Goal: Use online tool/utility: Utilize a website feature to perform a specific function

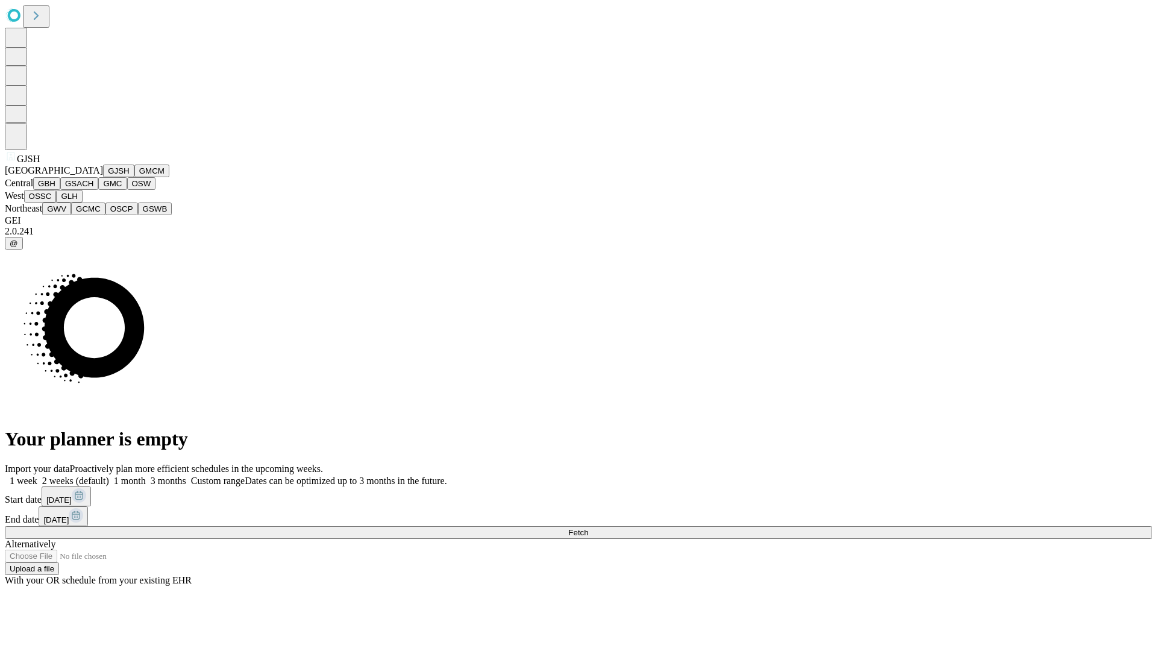
click at [103, 177] on button "GJSH" at bounding box center [118, 171] width 31 height 13
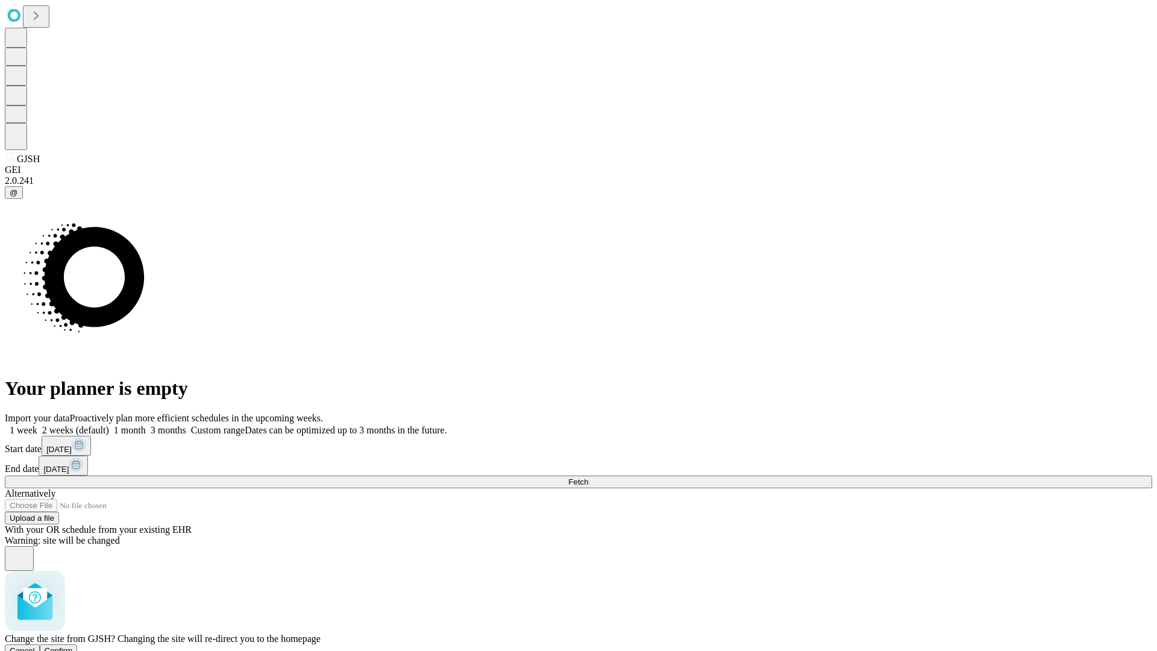
click at [73, 646] on span "Confirm" at bounding box center [59, 650] width 28 height 9
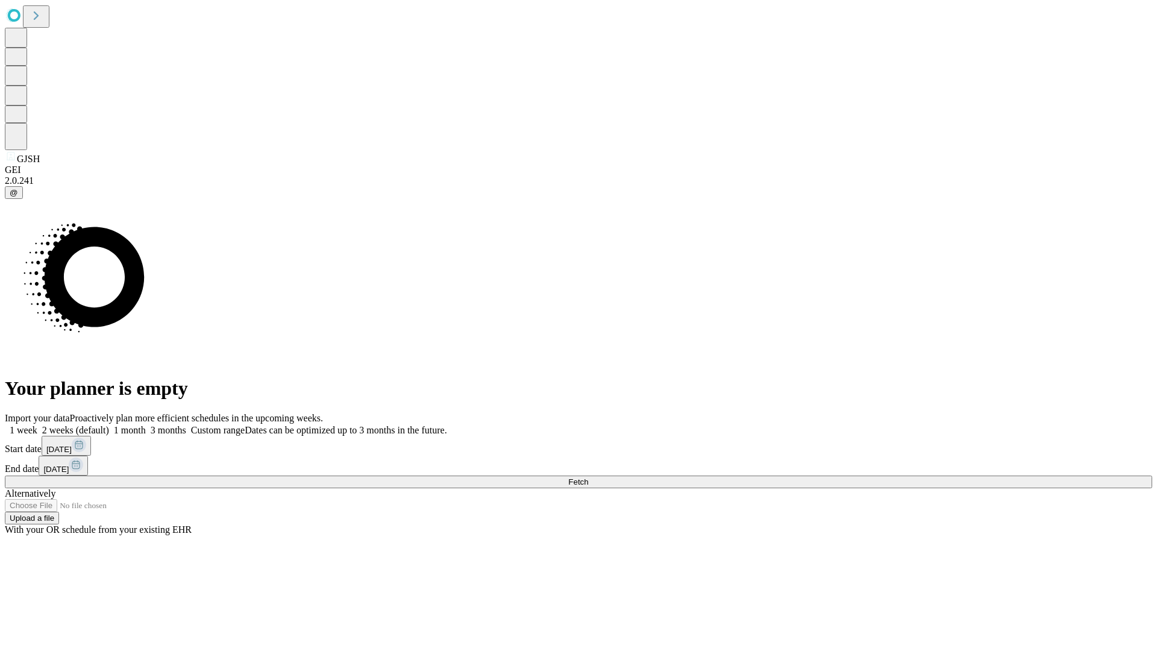
click at [109, 425] on label "2 weeks (default)" at bounding box center [73, 430] width 72 height 10
click at [588, 477] on span "Fetch" at bounding box center [578, 481] width 20 height 9
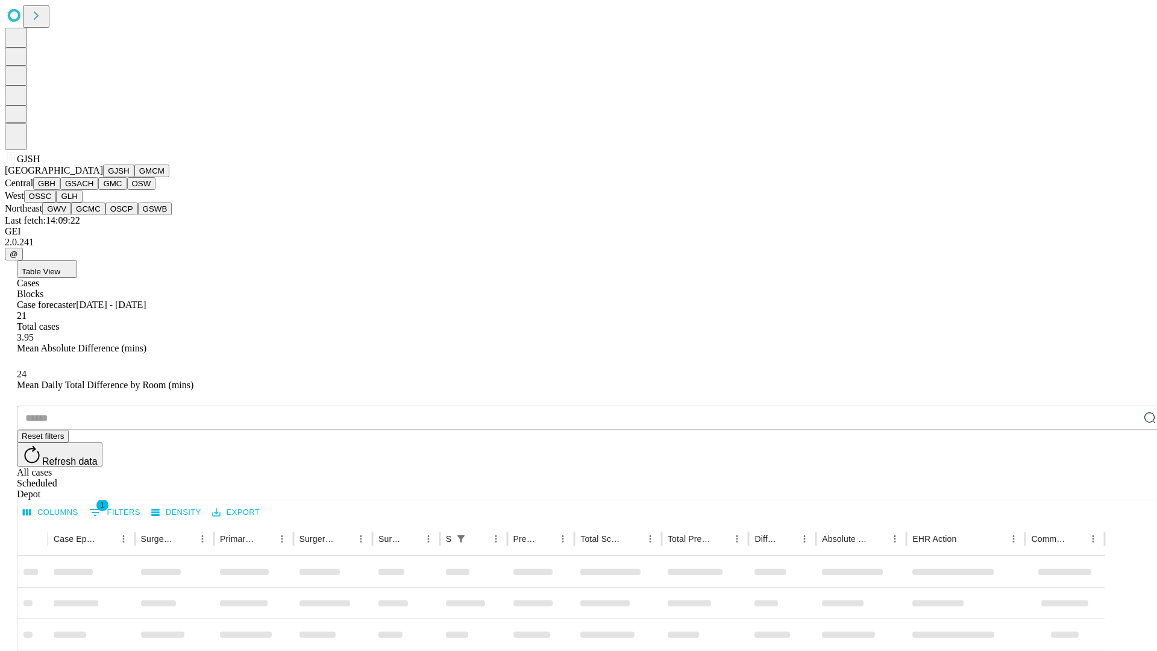
click at [134, 177] on button "GMCM" at bounding box center [151, 171] width 35 height 13
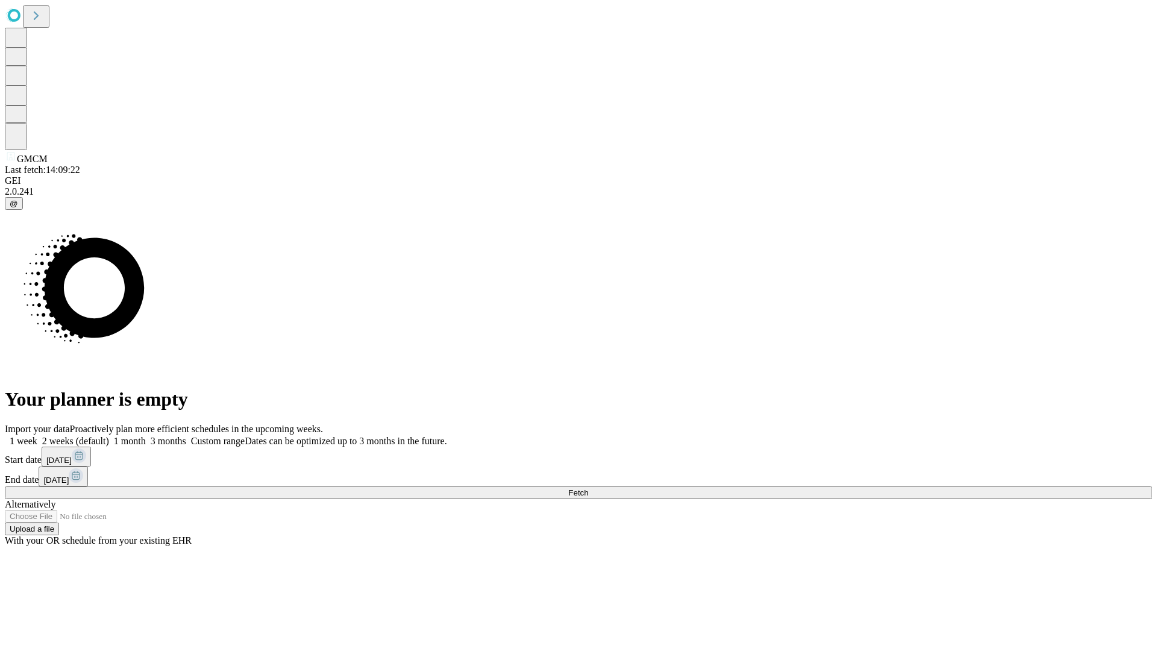
click at [109, 436] on label "2 weeks (default)" at bounding box center [73, 441] width 72 height 10
click at [588, 488] on span "Fetch" at bounding box center [578, 492] width 20 height 9
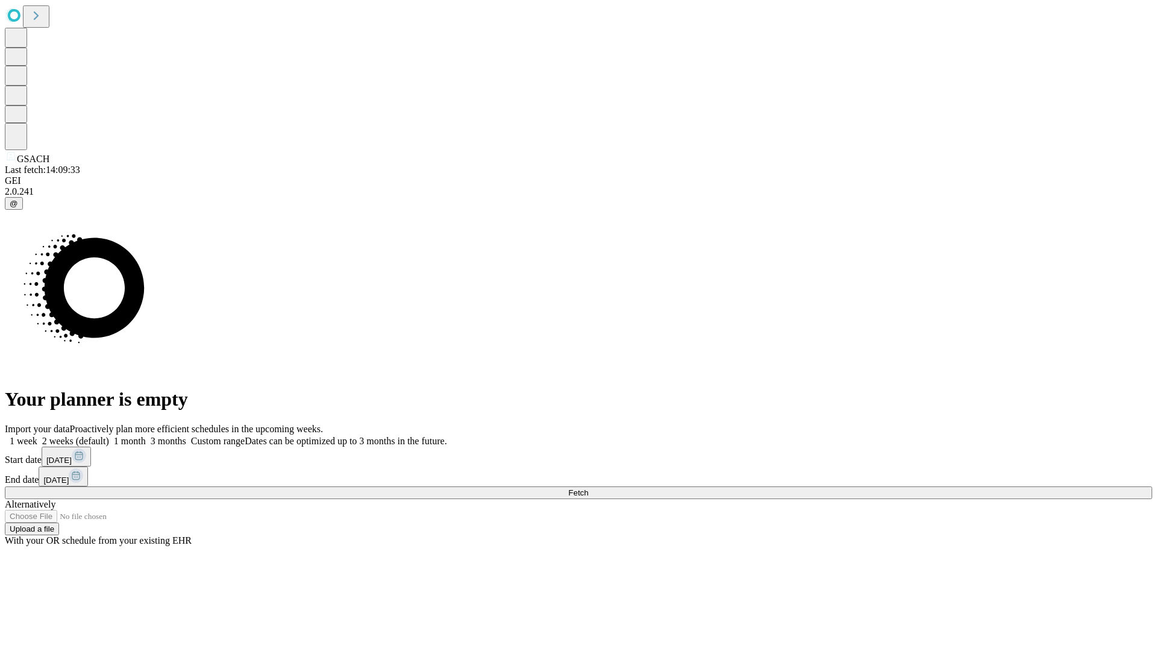
click at [109, 436] on label "2 weeks (default)" at bounding box center [73, 441] width 72 height 10
click at [588, 488] on span "Fetch" at bounding box center [578, 492] width 20 height 9
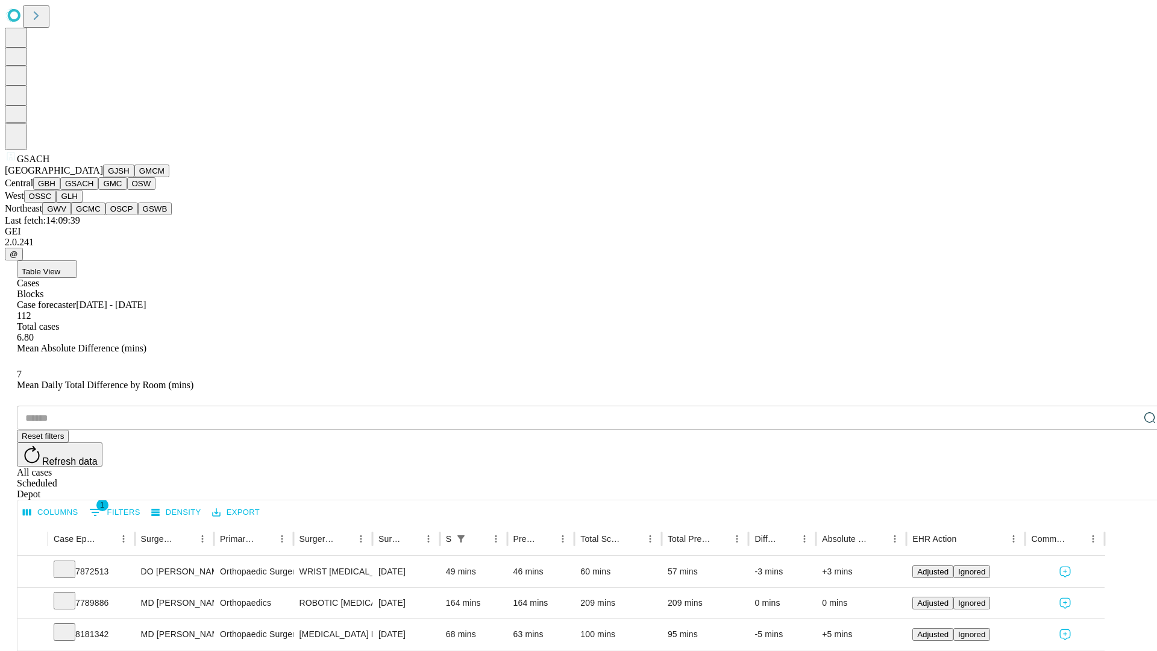
click at [98, 190] on button "GMC" at bounding box center [112, 183] width 28 height 13
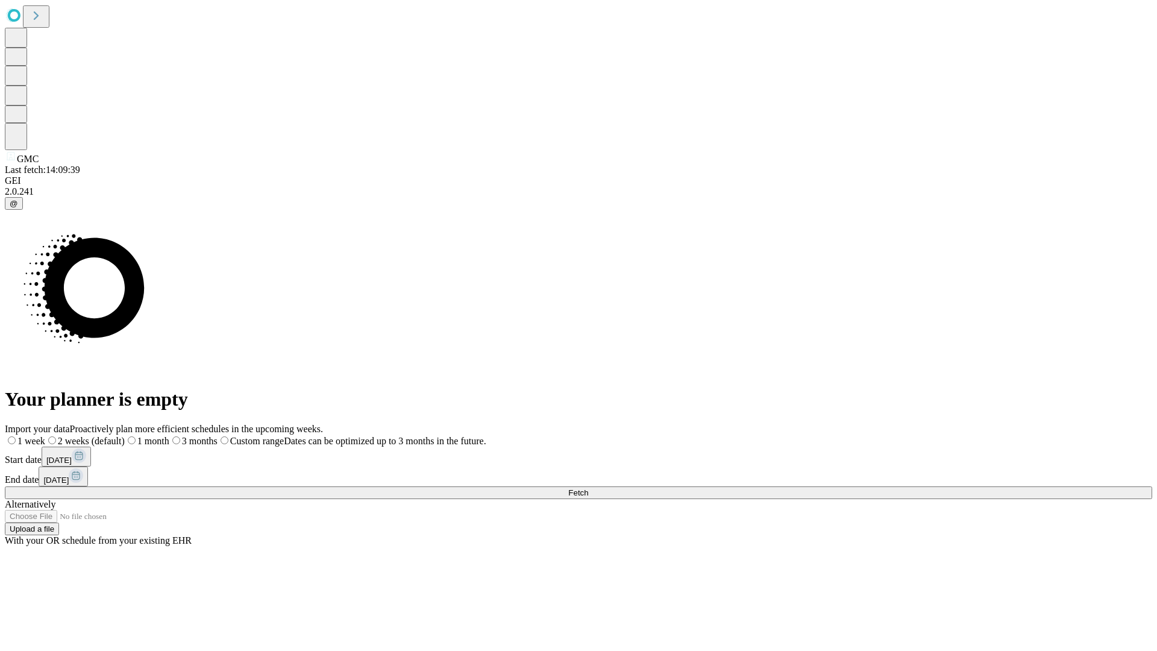
click at [125, 436] on label "2 weeks (default)" at bounding box center [85, 441] width 80 height 10
click at [588, 488] on span "Fetch" at bounding box center [578, 492] width 20 height 9
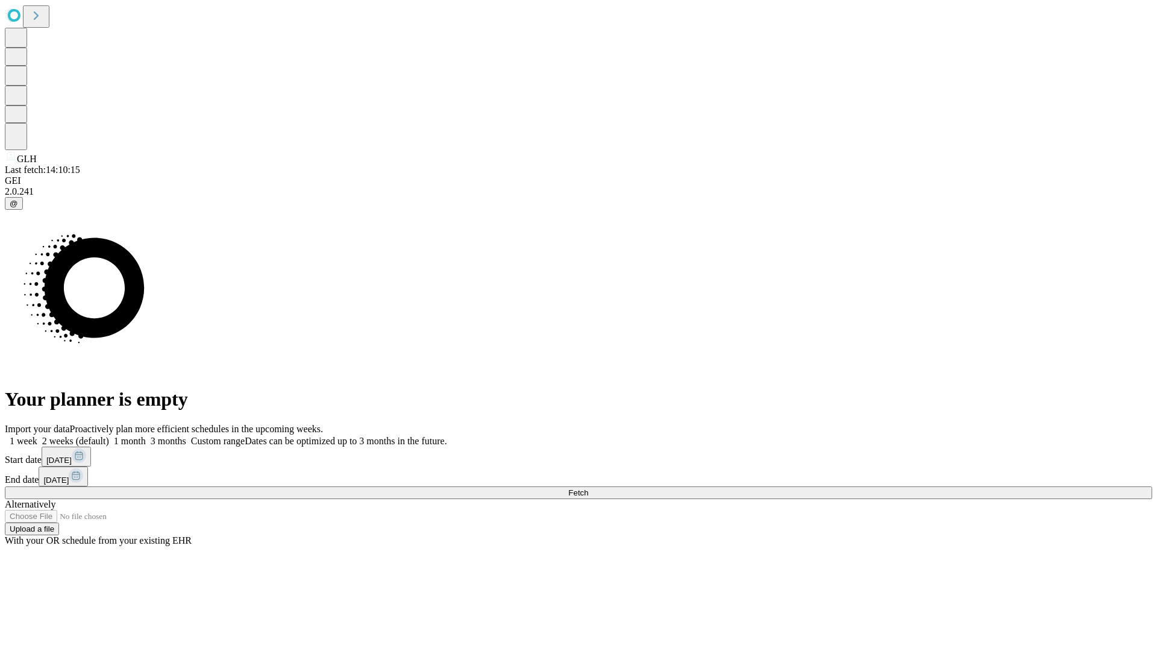
click at [109, 436] on label "2 weeks (default)" at bounding box center [73, 441] width 72 height 10
click at [588, 488] on span "Fetch" at bounding box center [578, 492] width 20 height 9
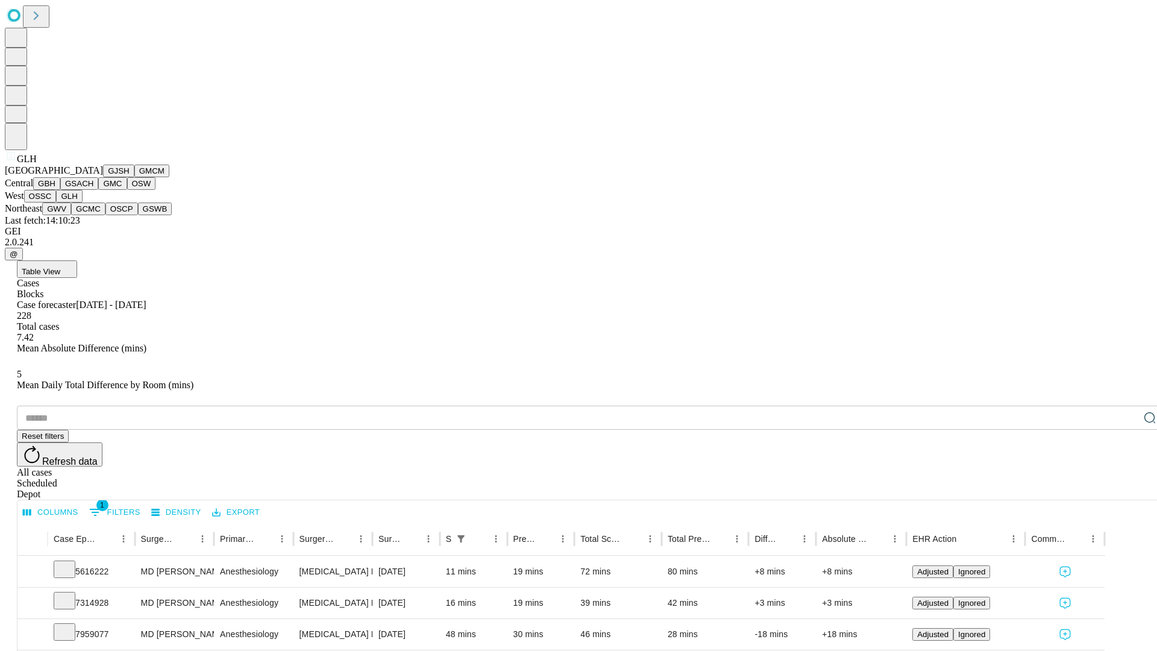
click at [71, 215] on button "GWV" at bounding box center [56, 209] width 29 height 13
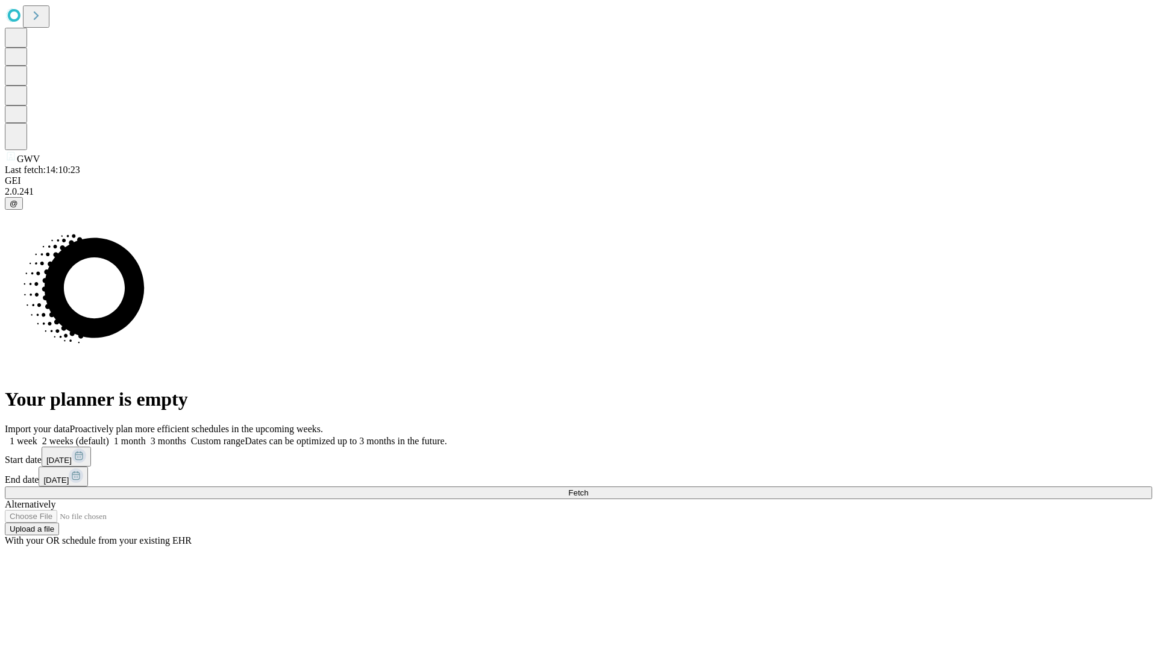
click at [109, 436] on label "2 weeks (default)" at bounding box center [73, 441] width 72 height 10
click at [588, 488] on span "Fetch" at bounding box center [578, 492] width 20 height 9
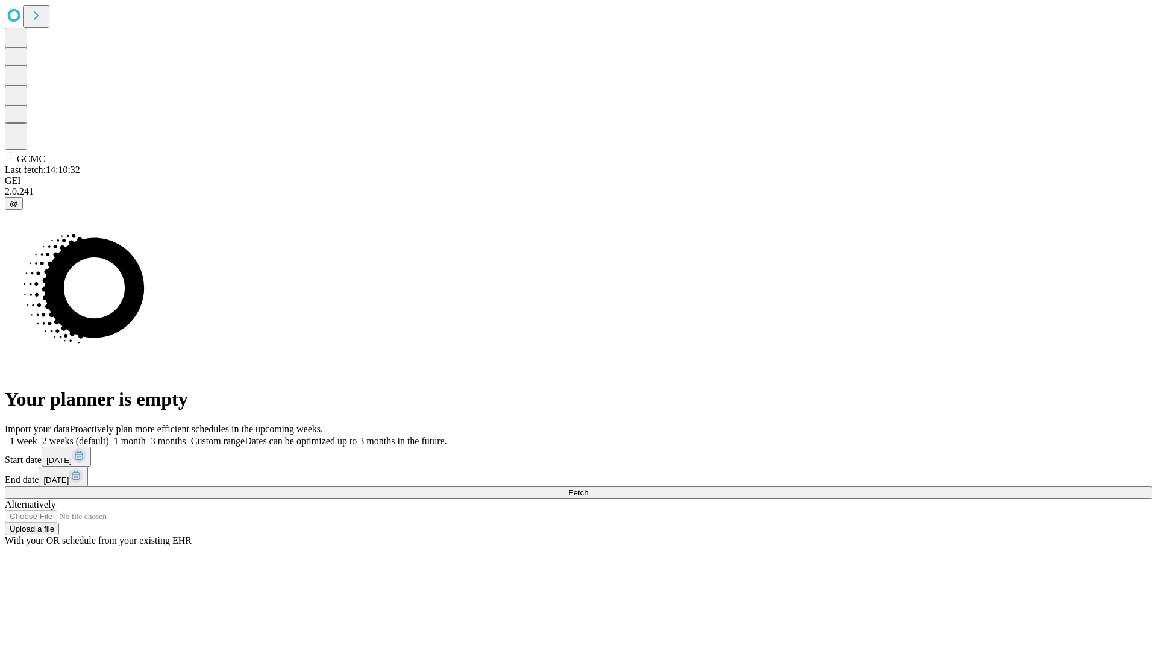
click at [588, 488] on span "Fetch" at bounding box center [578, 492] width 20 height 9
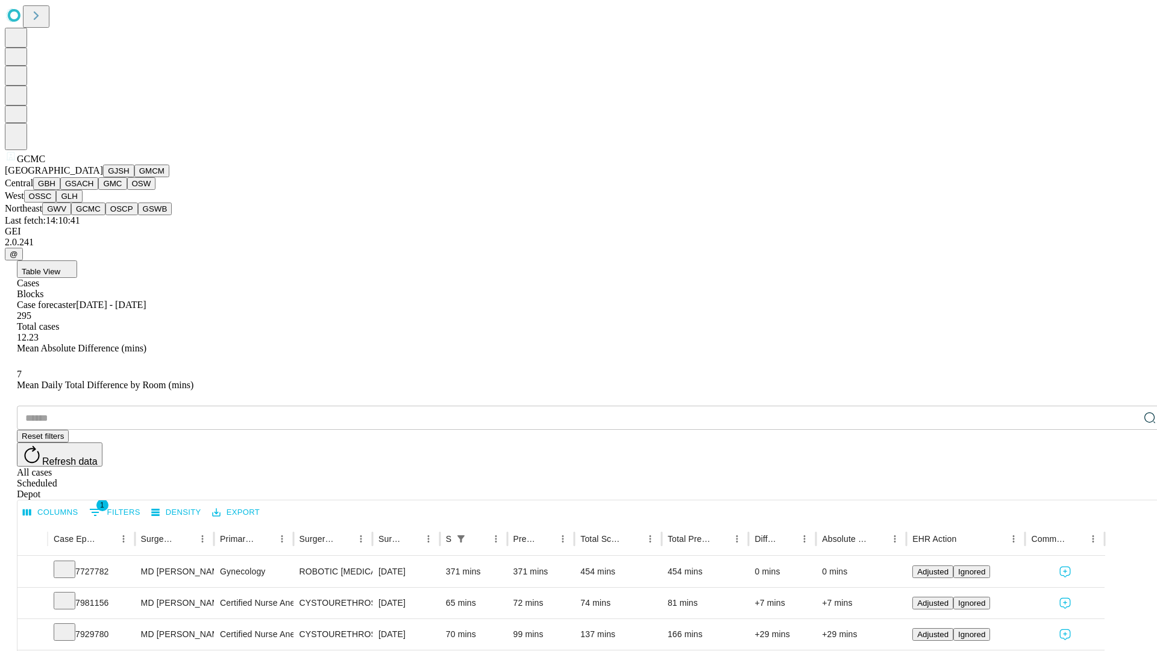
click at [105, 215] on button "OSCP" at bounding box center [121, 209] width 33 height 13
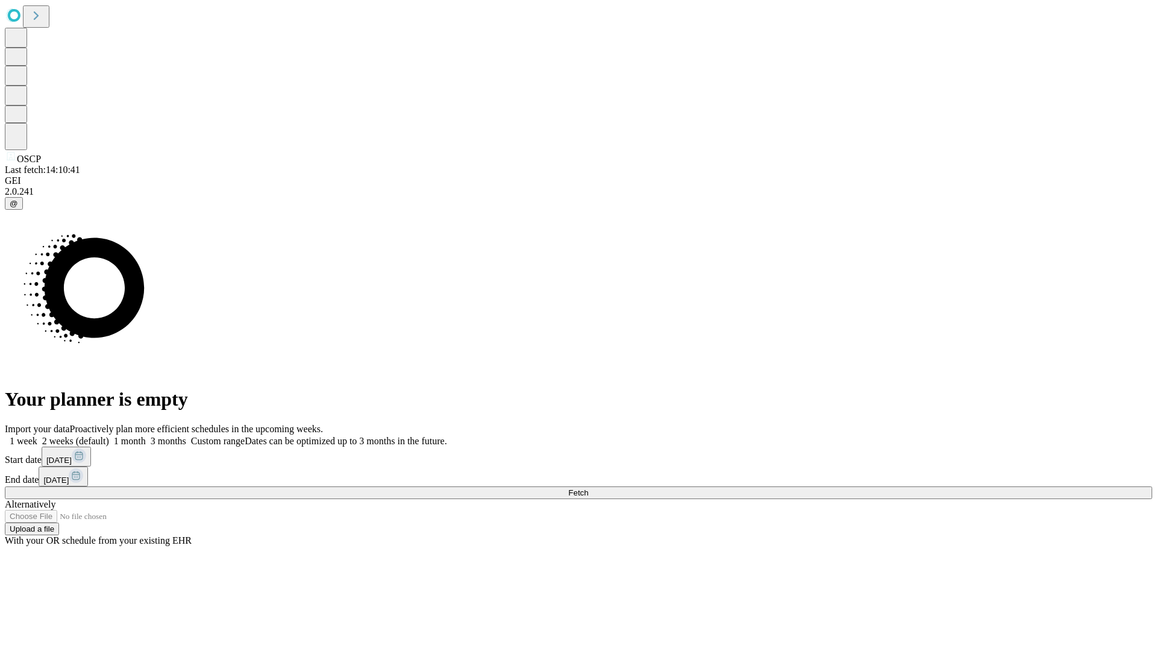
click at [588, 488] on span "Fetch" at bounding box center [578, 492] width 20 height 9
